Goal: Task Accomplishment & Management: Manage account settings

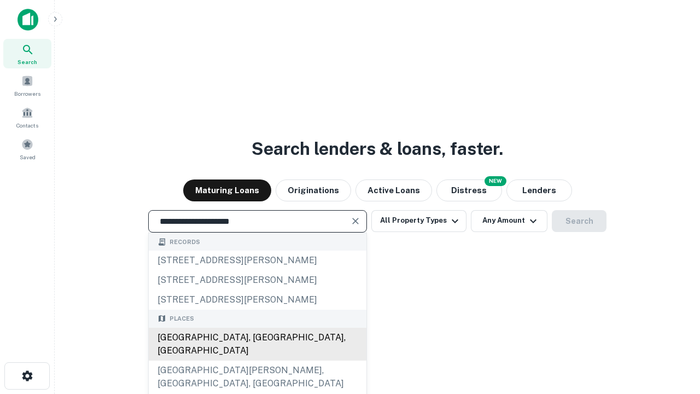
click at [257, 360] on div "Santa Monica, CA, USA" at bounding box center [258, 343] width 218 height 33
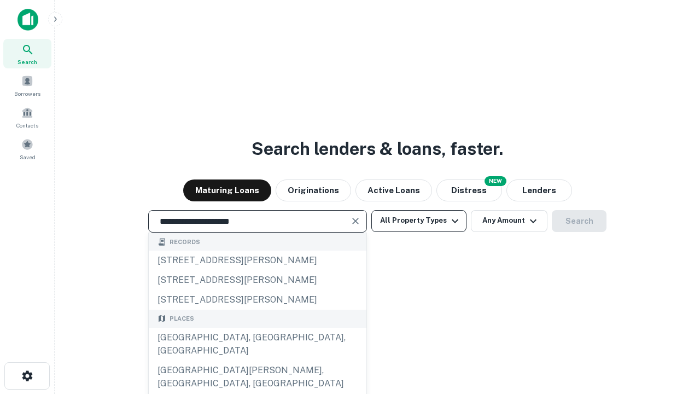
type input "**********"
click at [419, 220] on button "All Property Types" at bounding box center [418, 221] width 95 height 22
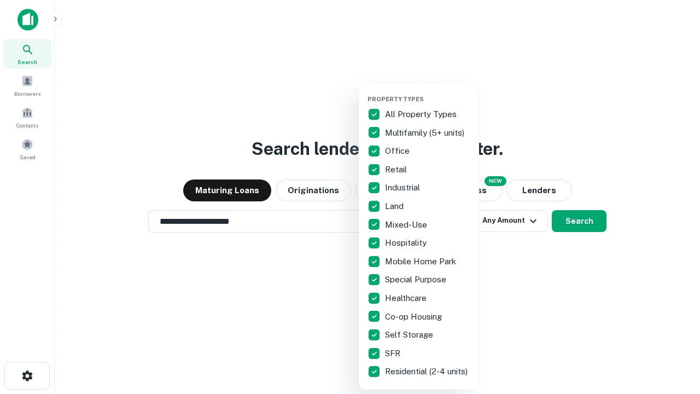
click at [427, 92] on button "button" at bounding box center [427, 92] width 120 height 1
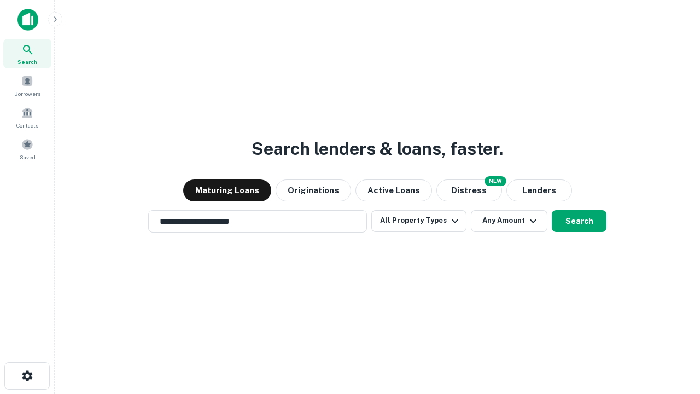
scroll to position [7, 132]
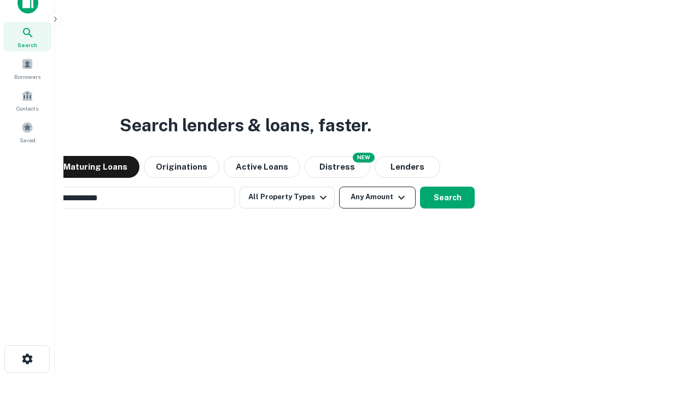
click at [339, 186] on button "Any Amount" at bounding box center [377, 197] width 77 height 22
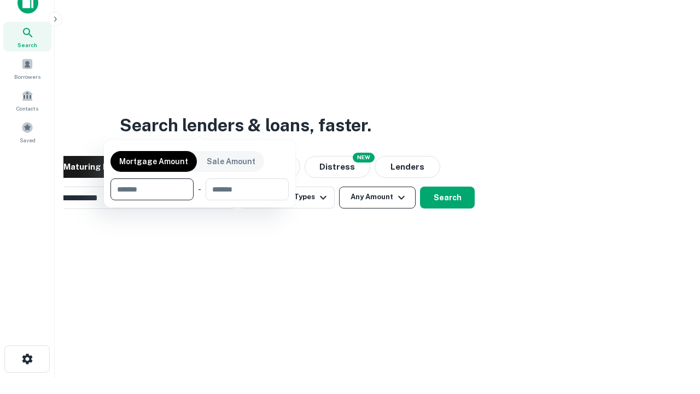
scroll to position [79, 309]
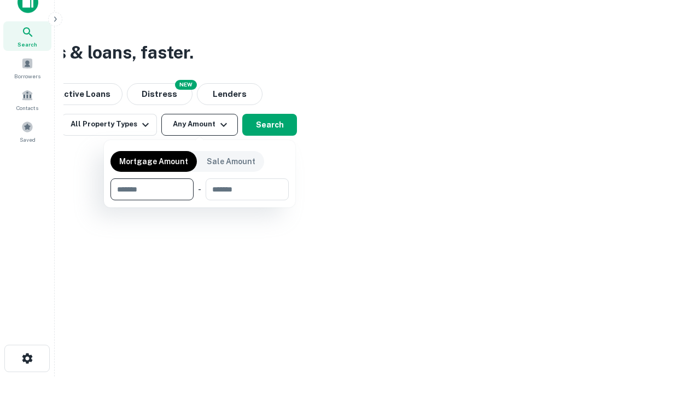
type input "*******"
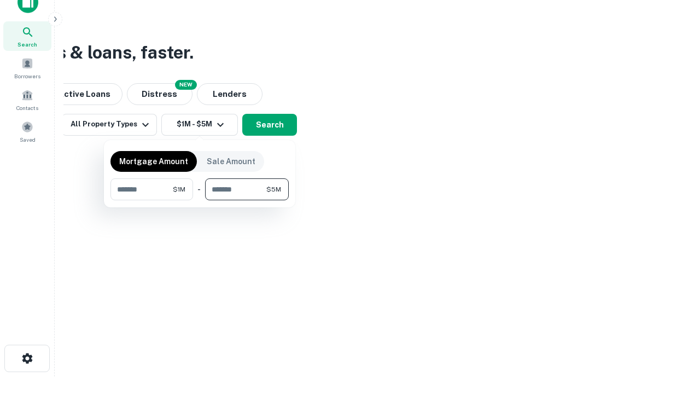
type input "*******"
click at [199, 200] on button "button" at bounding box center [199, 200] width 178 height 1
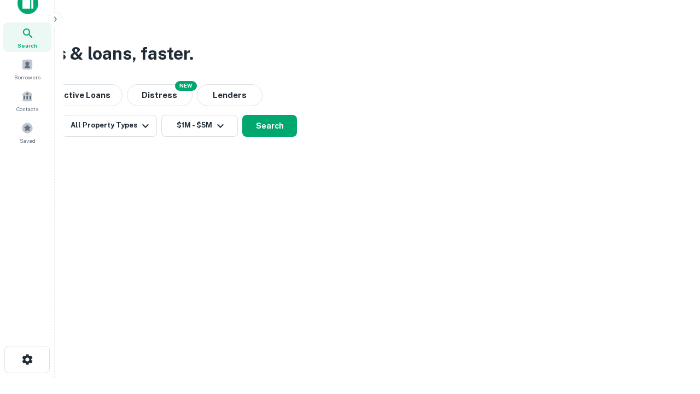
scroll to position [7, 202]
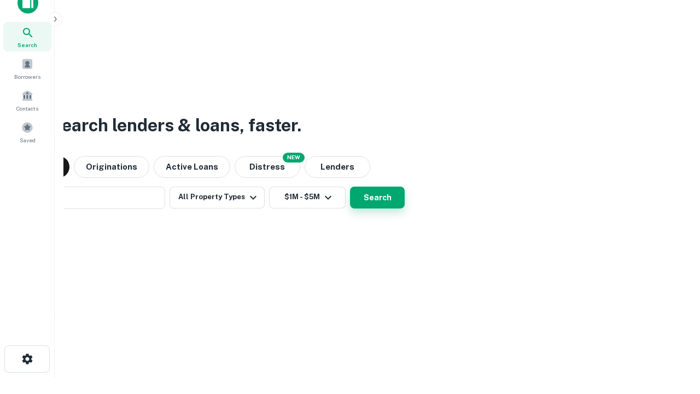
click at [350, 186] on button "Search" at bounding box center [377, 197] width 55 height 22
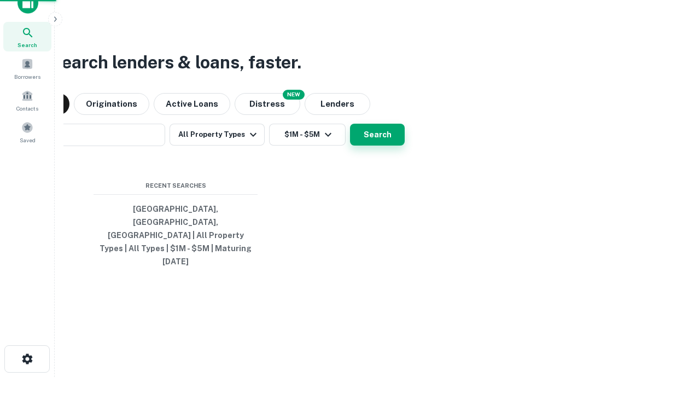
scroll to position [29, 309]
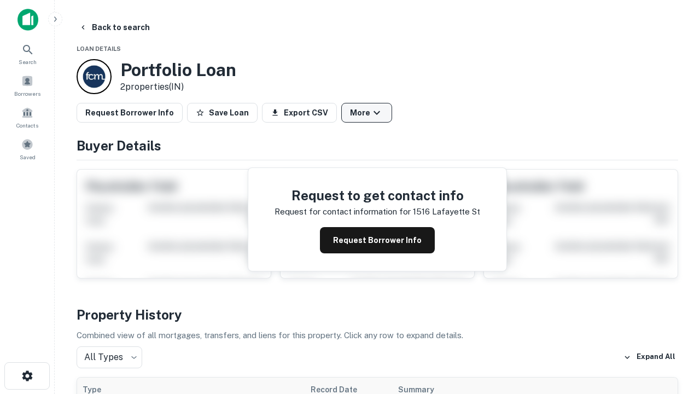
click at [366, 113] on button "More" at bounding box center [366, 113] width 51 height 20
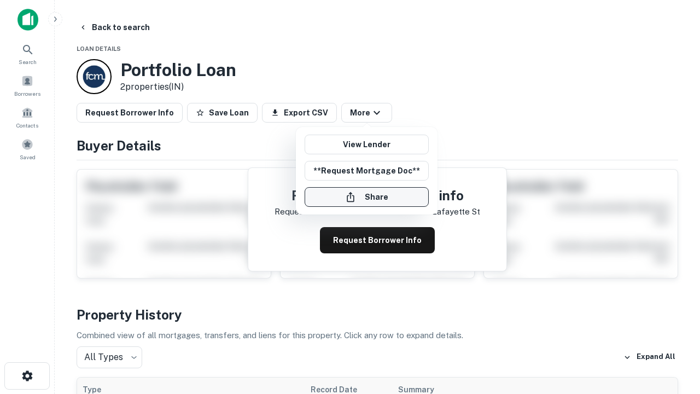
click at [366, 197] on button "Share" at bounding box center [366, 197] width 124 height 20
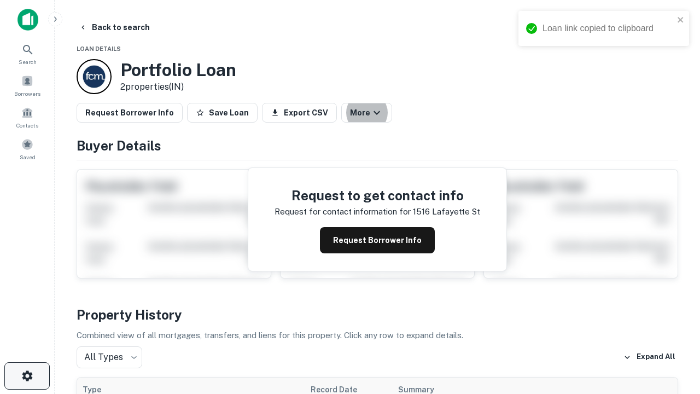
click at [27, 375] on icon "button" at bounding box center [27, 375] width 13 height 13
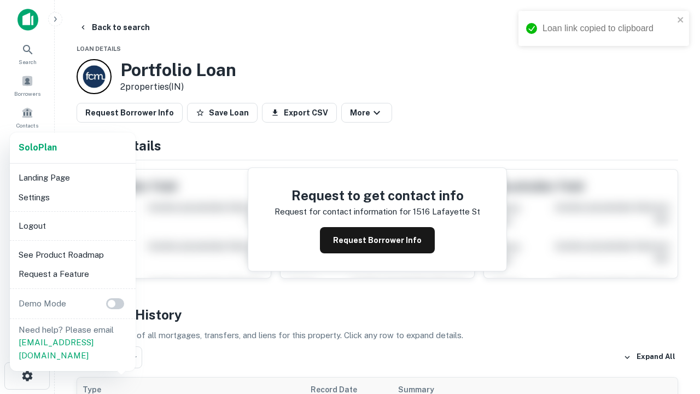
click at [72, 225] on li "Logout" at bounding box center [72, 226] width 117 height 20
